Goal: Information Seeking & Learning: Learn about a topic

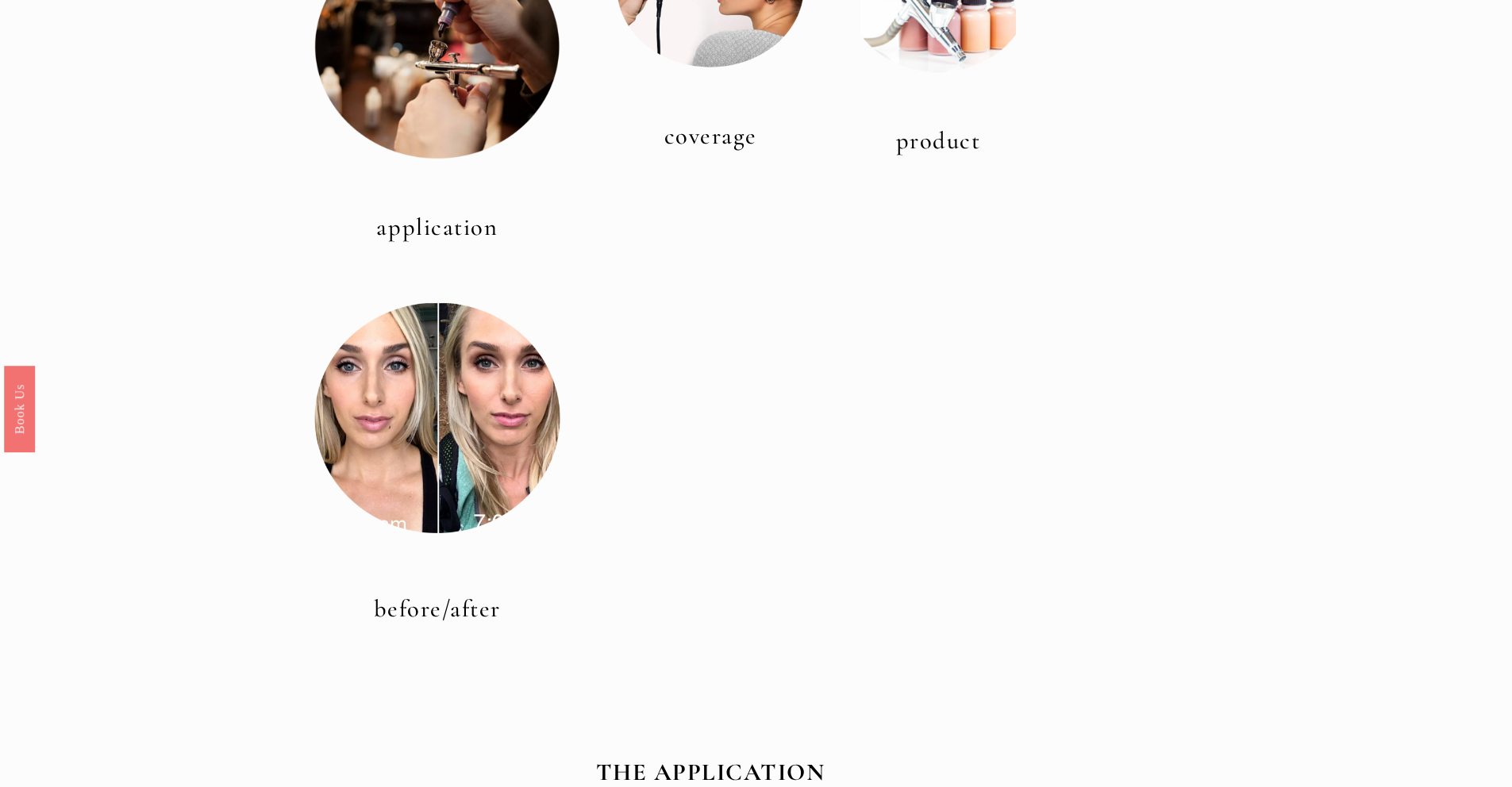
scroll to position [760, 0]
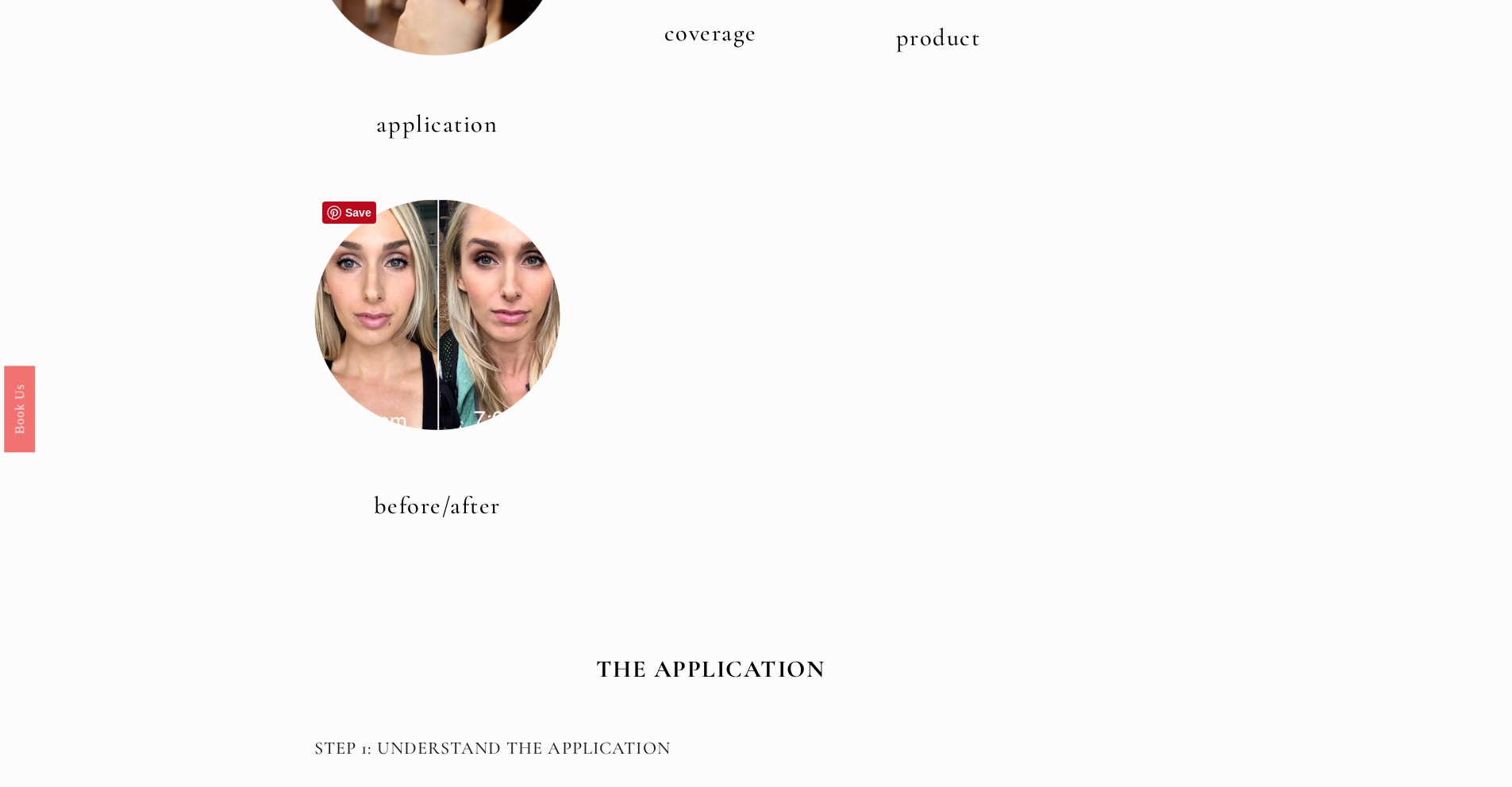
click at [453, 366] on div at bounding box center [437, 314] width 246 height 246
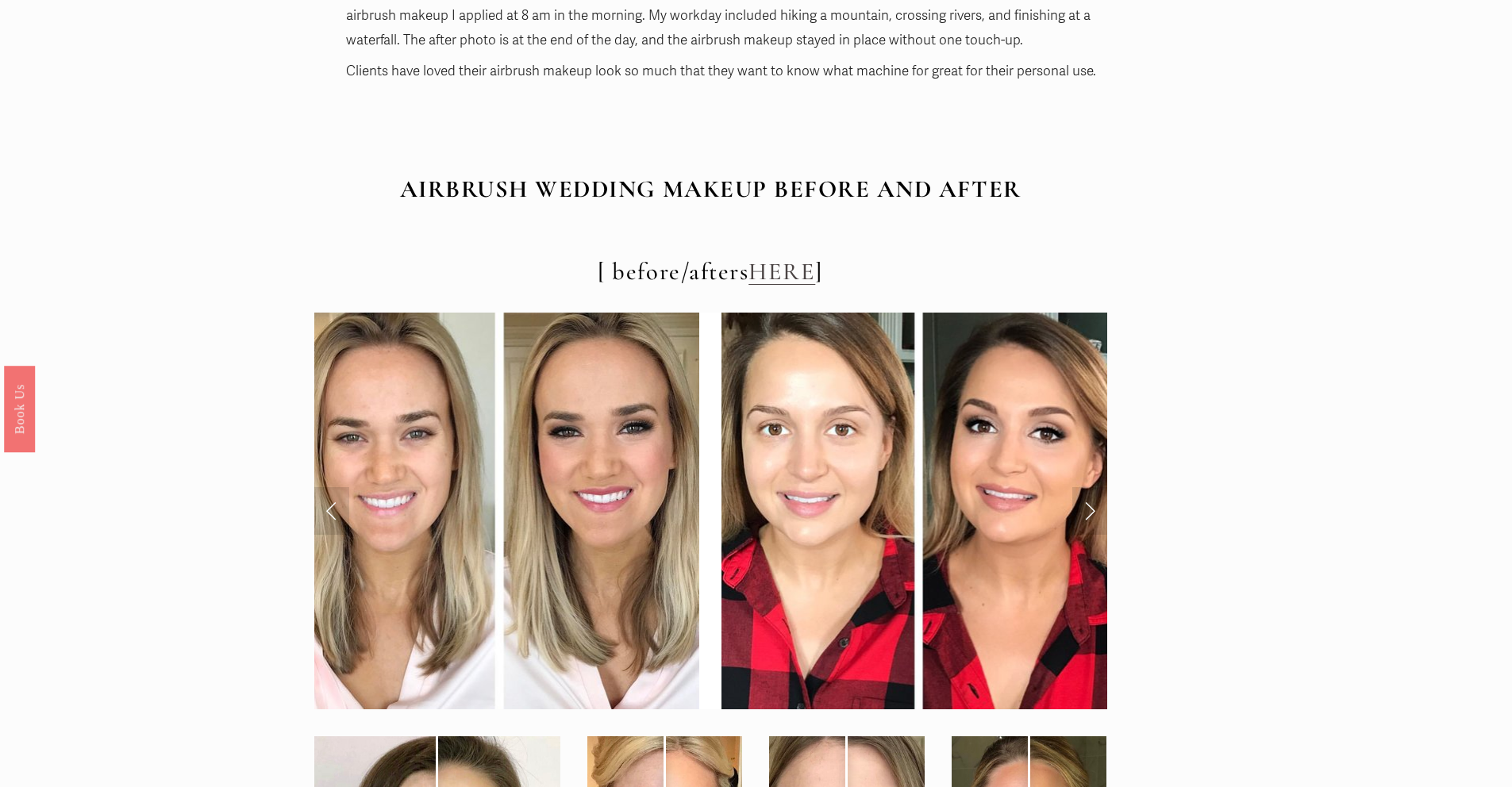
scroll to position [5900, 0]
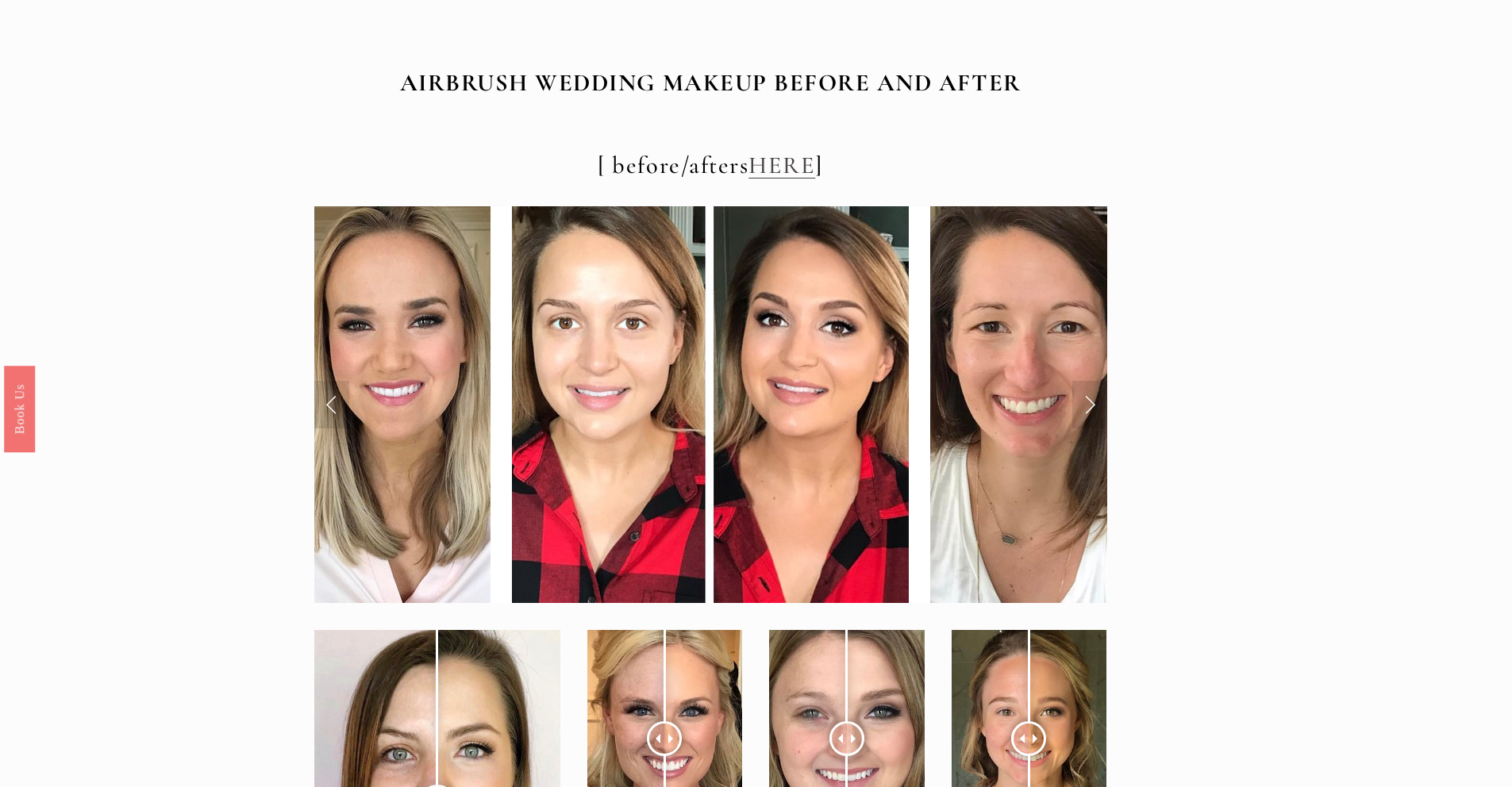
click at [324, 397] on link "Previous Slide" at bounding box center [331, 404] width 35 height 48
click at [1085, 399] on link "Next Slide" at bounding box center [1089, 404] width 35 height 48
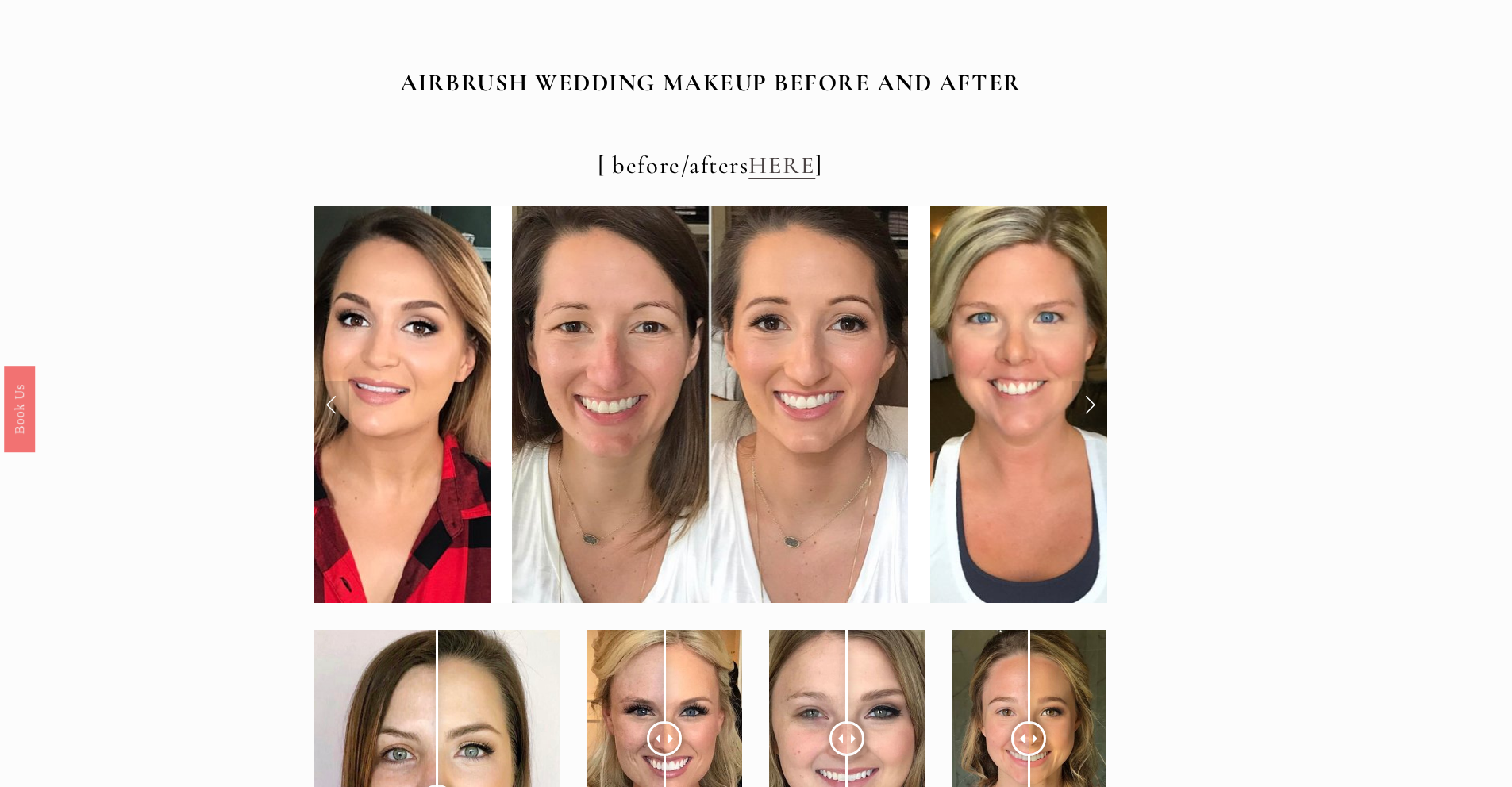
click at [1085, 399] on link "Next Slide" at bounding box center [1089, 404] width 35 height 48
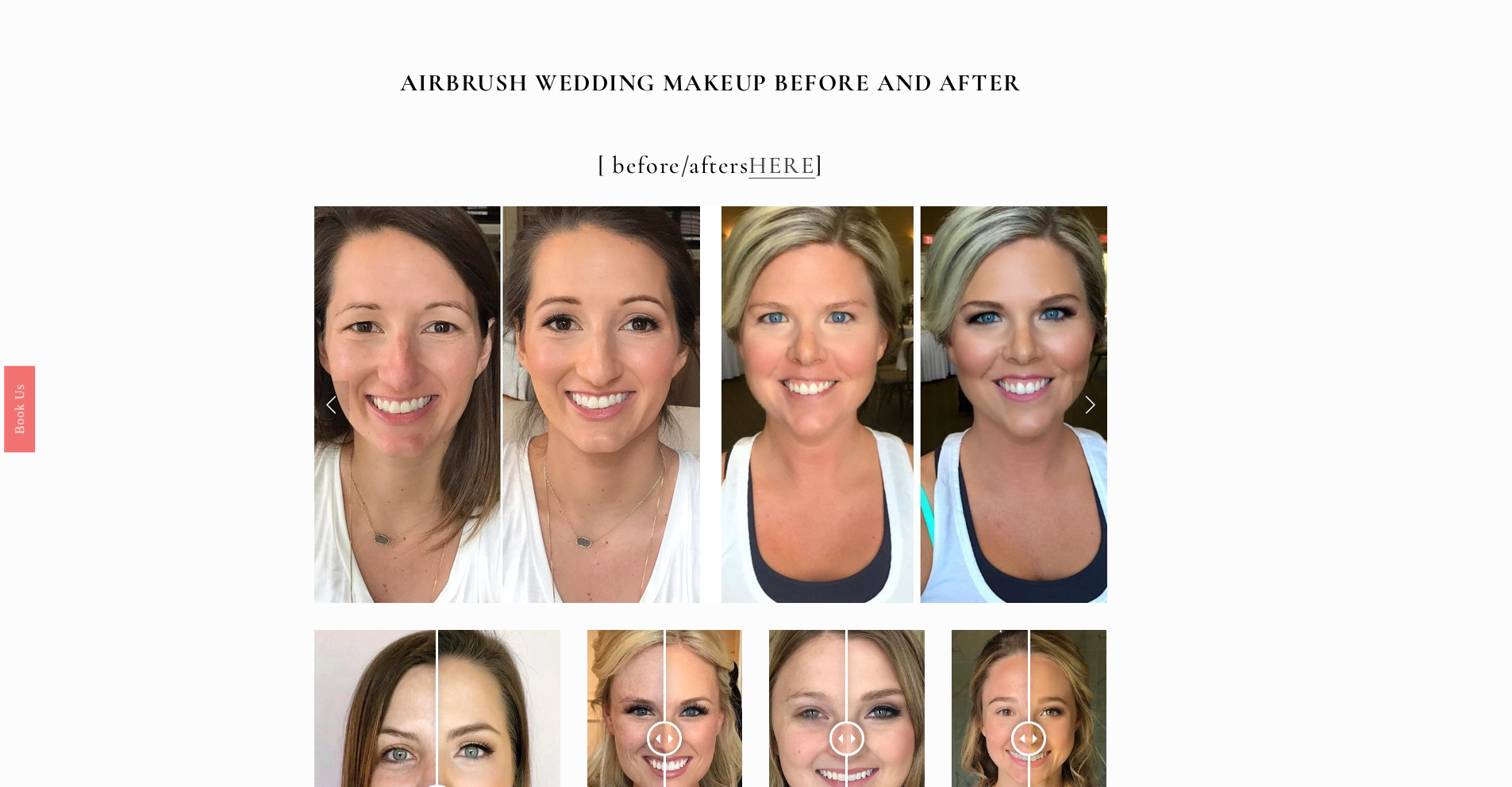
click at [1085, 399] on link "Next Slide" at bounding box center [1089, 404] width 35 height 48
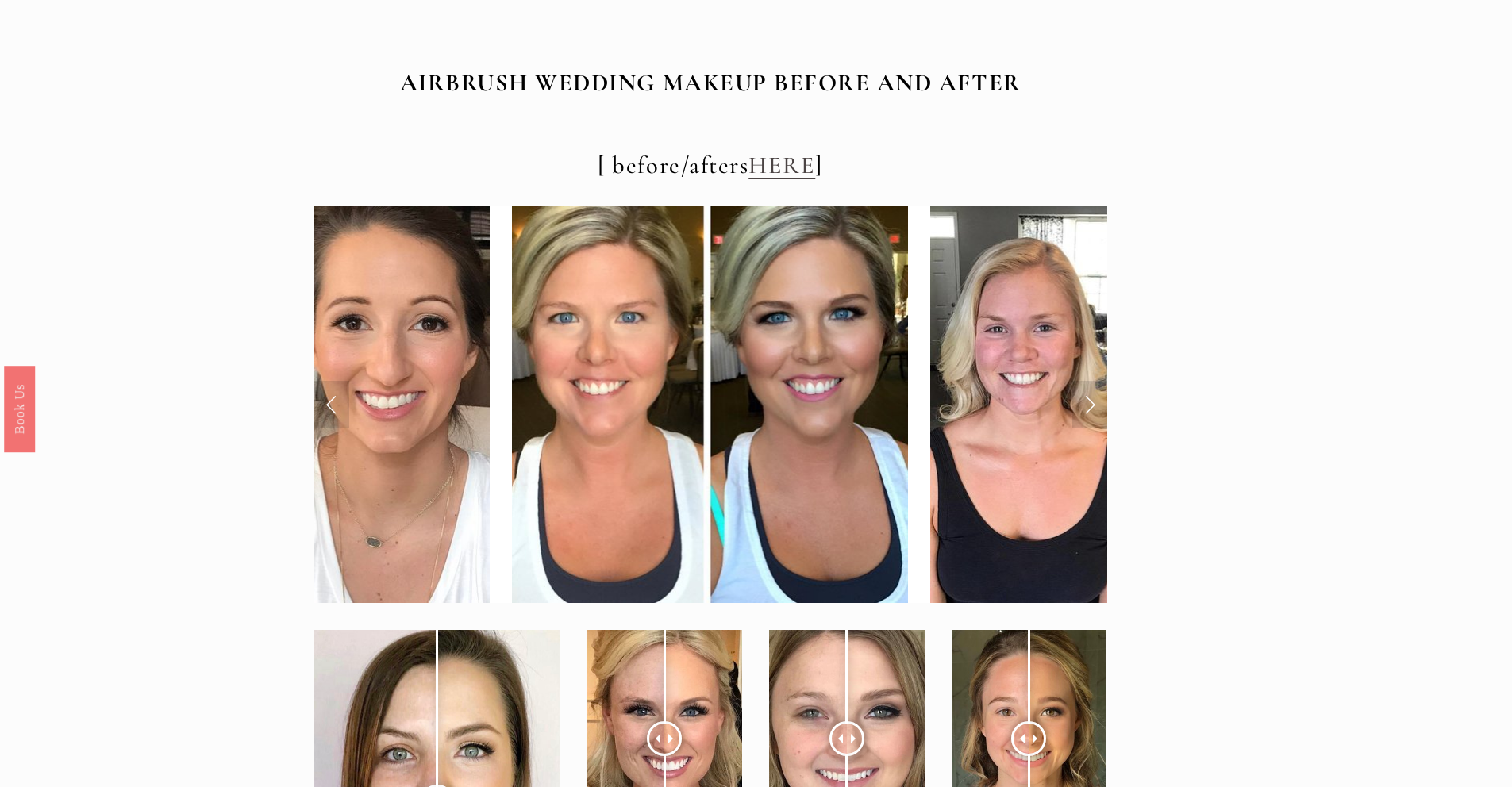
click at [1085, 399] on link "Next Slide" at bounding box center [1089, 404] width 35 height 48
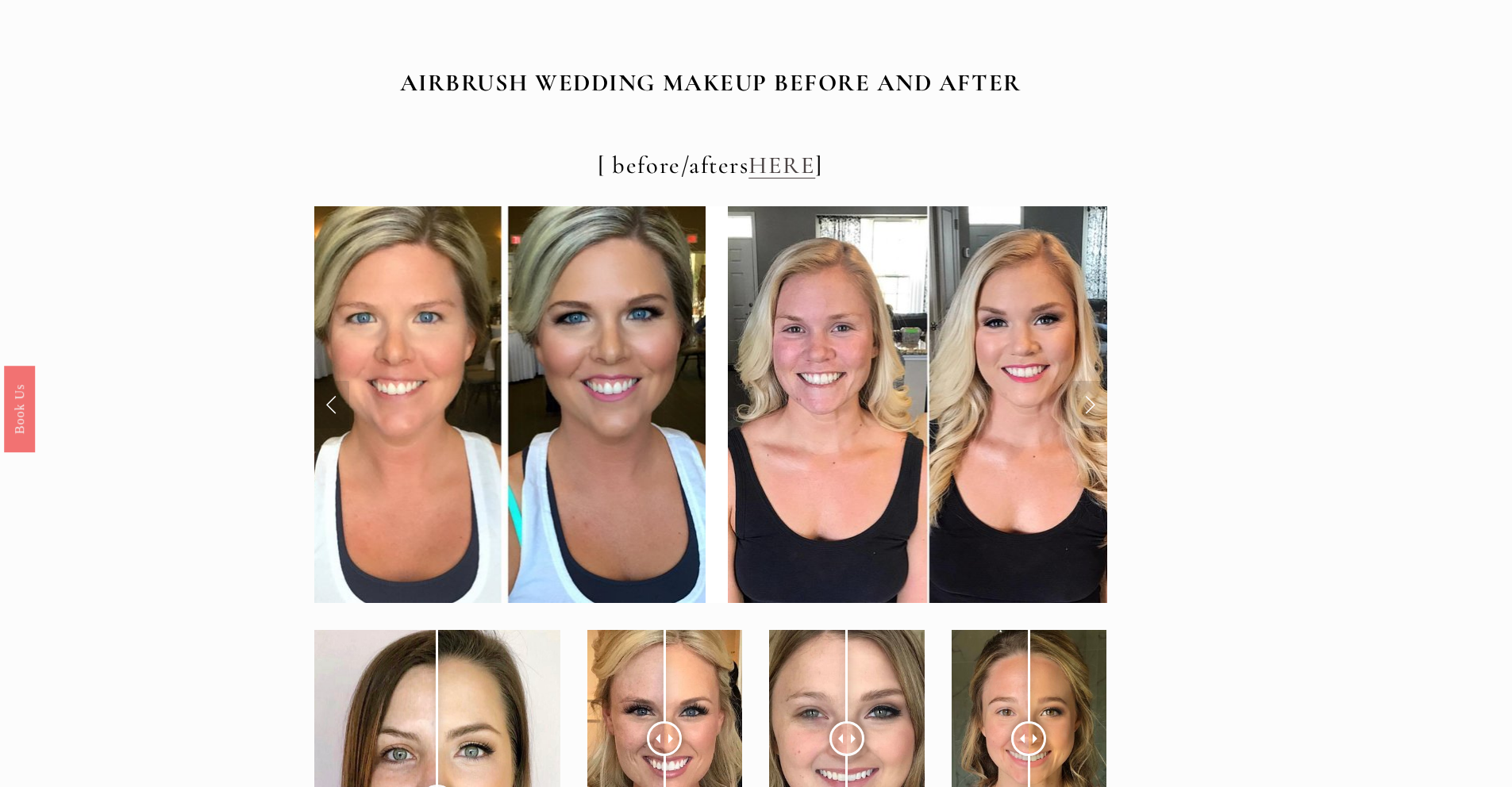
click at [1085, 399] on link "Next Slide" at bounding box center [1089, 404] width 35 height 48
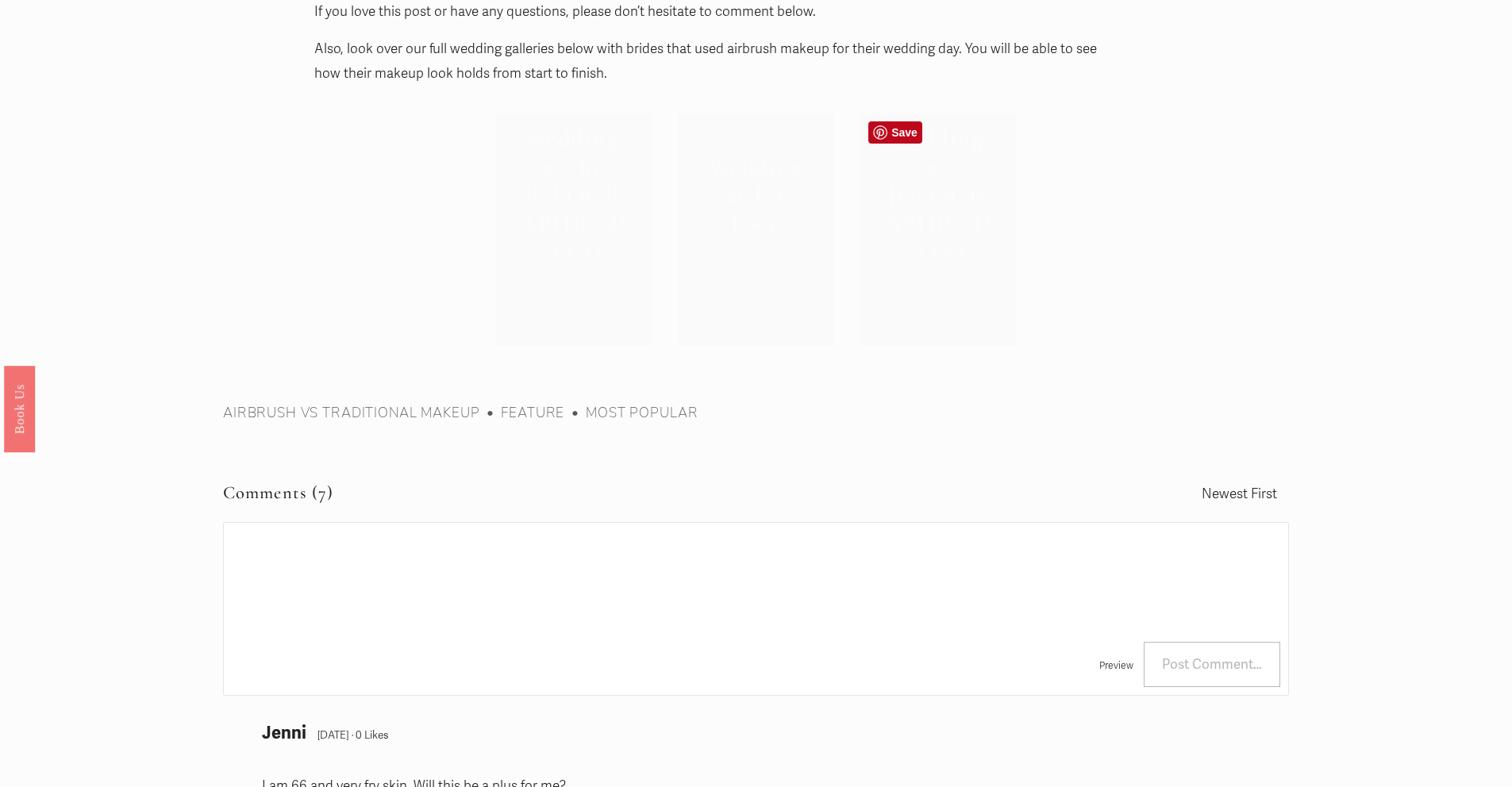
scroll to position [7459, 0]
